Goal: Transaction & Acquisition: Purchase product/service

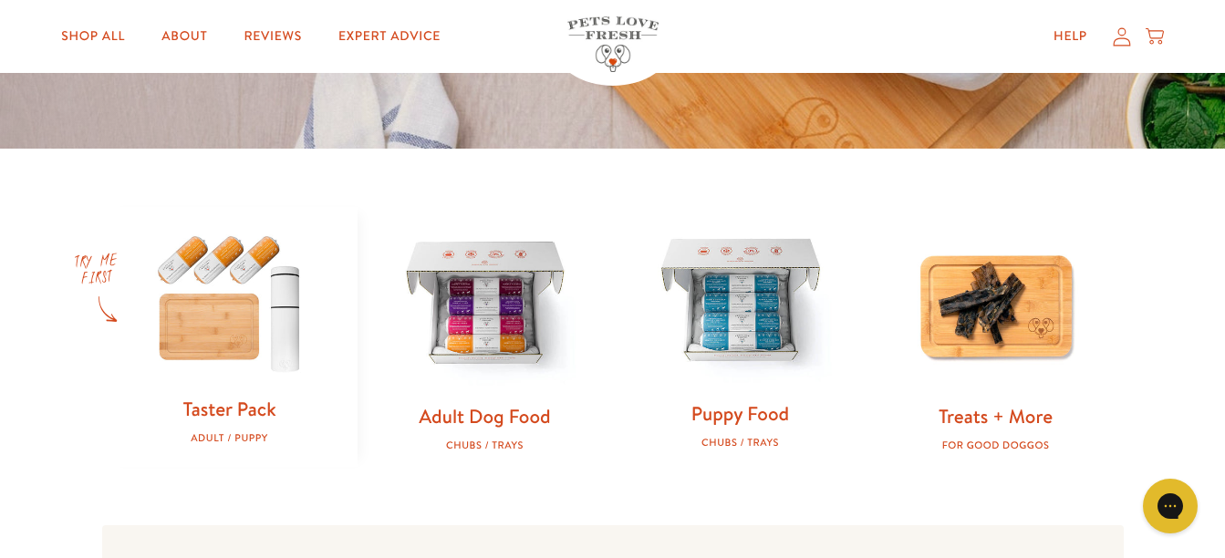
scroll to position [547, 0]
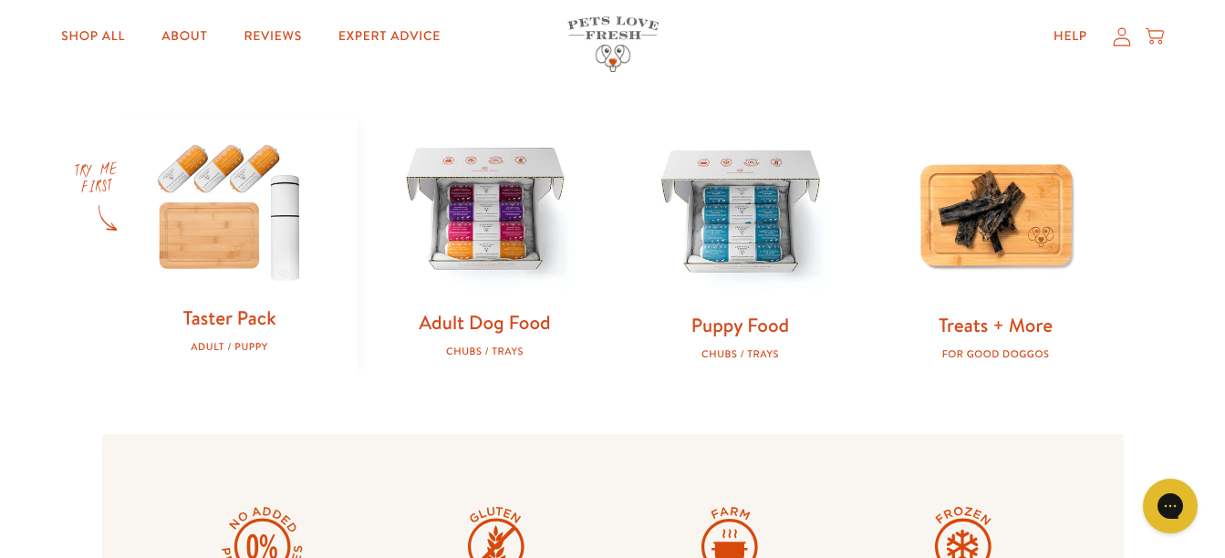
click at [479, 303] on img at bounding box center [485, 211] width 197 height 197
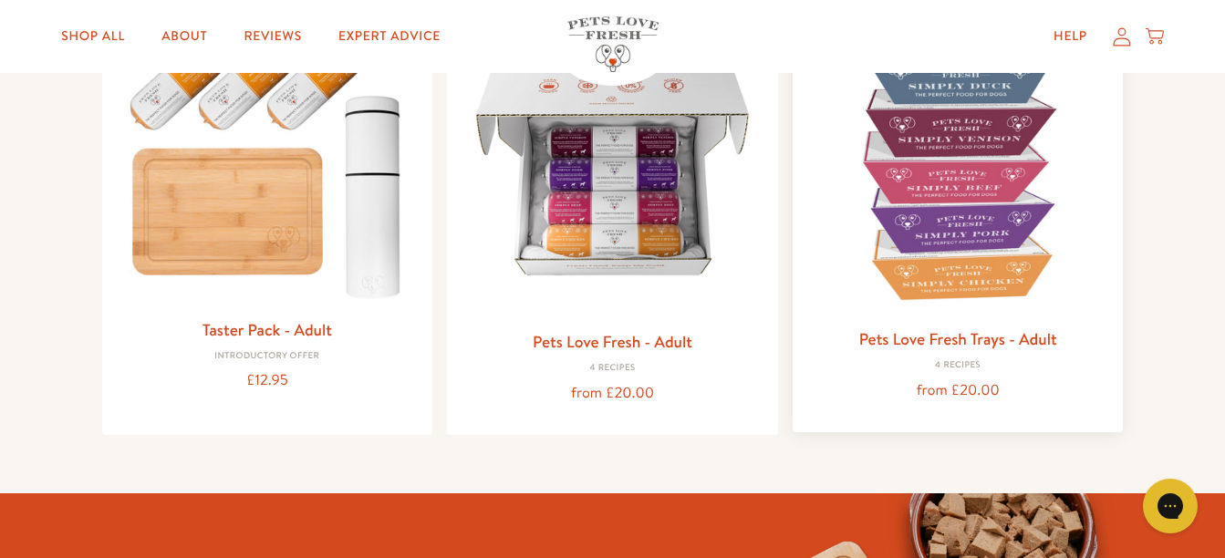
click at [943, 246] on img at bounding box center [958, 167] width 302 height 302
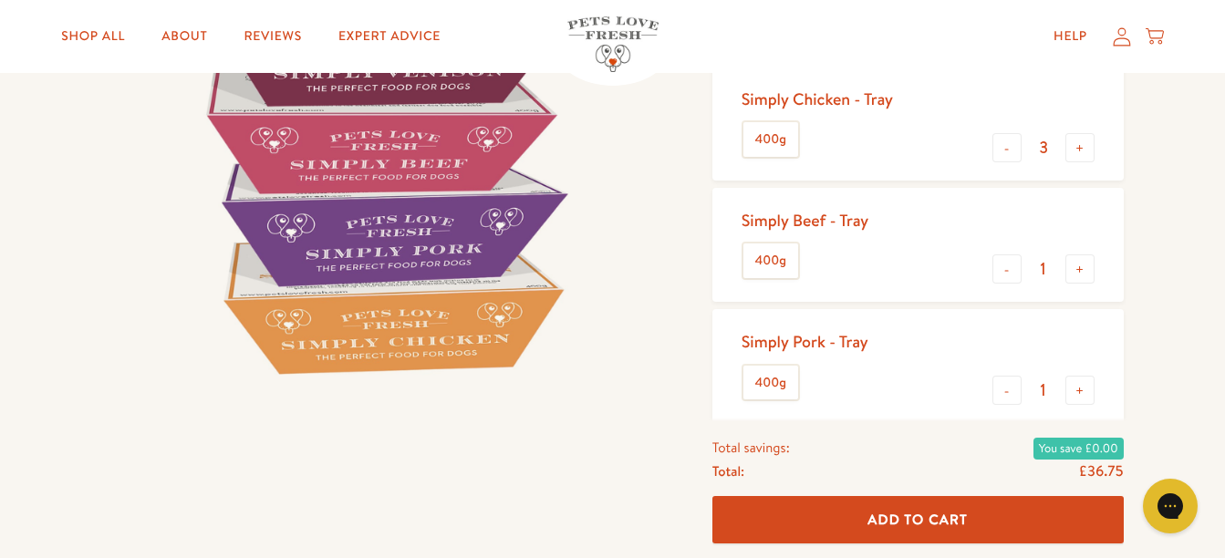
scroll to position [274, 0]
